Goal: Navigation & Orientation: Find specific page/section

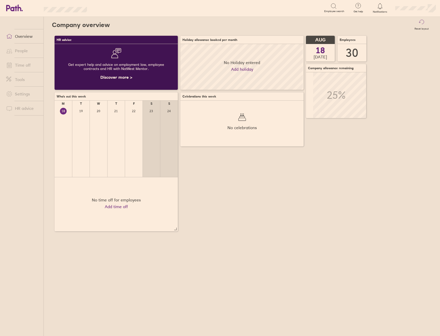
scroll to position [46, 123]
click at [20, 52] on link "People" at bounding box center [22, 51] width 41 height 10
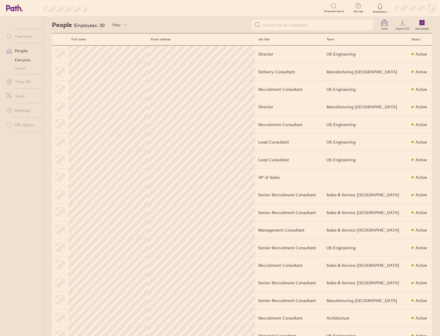
click at [37, 253] on ul "Overview People Everyone Teams Time off Tools Settings HR advice" at bounding box center [21, 168] width 43 height 302
